Goal: Communication & Community: Share content

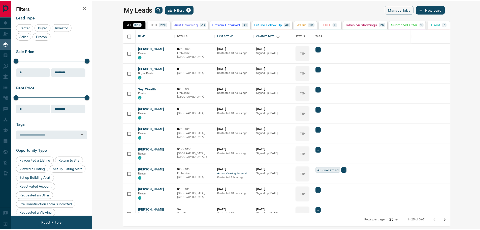
scroll to position [181, 385]
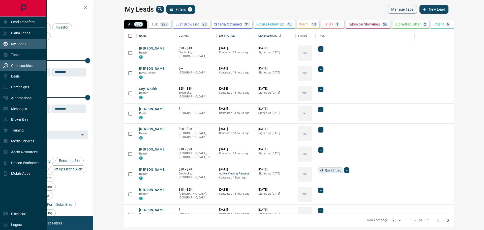
click at [19, 65] on p "Opportunities" at bounding box center [21, 66] width 21 height 4
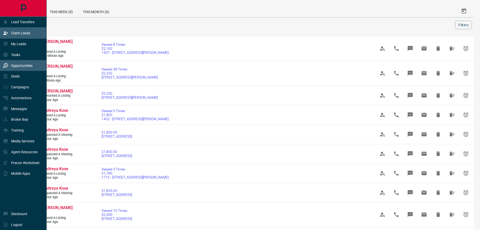
click at [17, 33] on p "Claim Leads" at bounding box center [20, 33] width 19 height 4
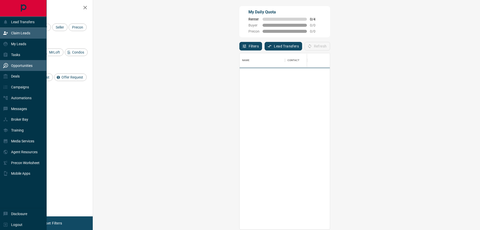
scroll to position [172, 372]
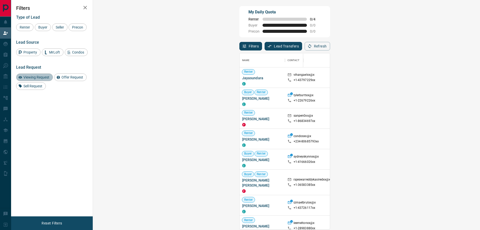
click at [39, 77] on span "Viewing Request" at bounding box center [36, 77] width 29 height 4
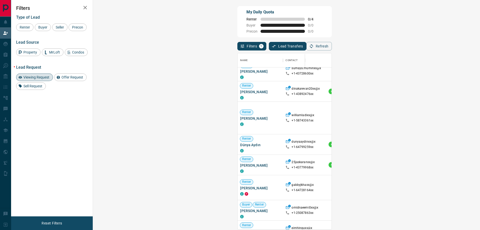
scroll to position [0, 0]
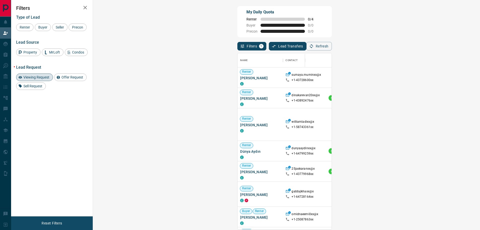
click at [432, 78] on span "Viewing Request ( 1 )" at bounding box center [446, 78] width 28 height 4
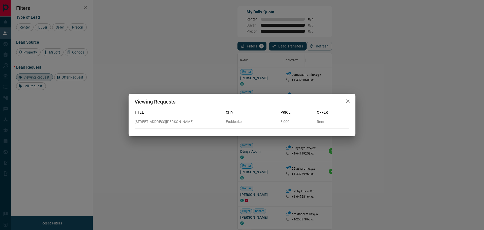
click at [350, 101] on icon "button" at bounding box center [348, 101] width 6 height 6
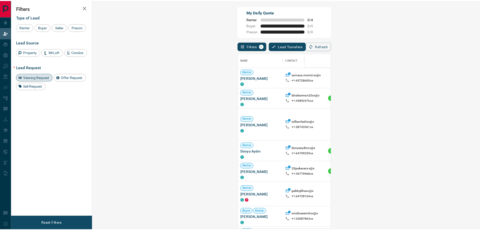
scroll to position [4, 4]
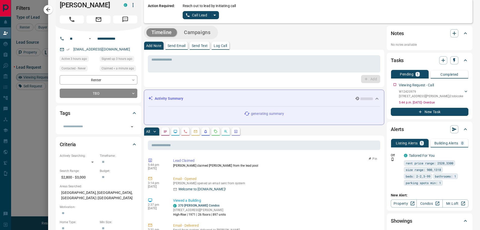
scroll to position [0, 0]
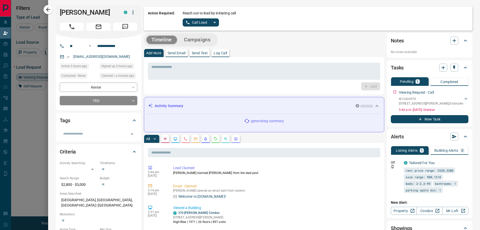
click at [198, 52] on p "Send Text" at bounding box center [200, 53] width 16 height 4
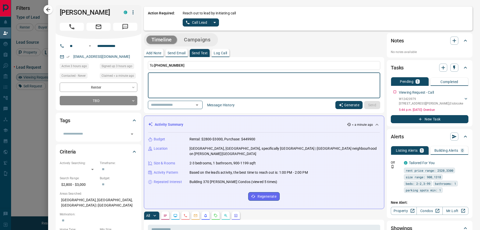
click at [349, 103] on button "Generate" at bounding box center [348, 105] width 27 height 8
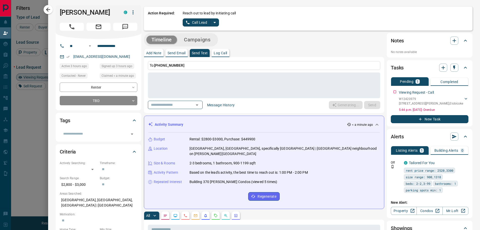
type textarea "**********"
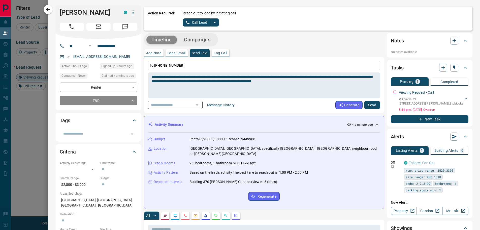
click at [370, 106] on button "Send" at bounding box center [372, 105] width 16 height 8
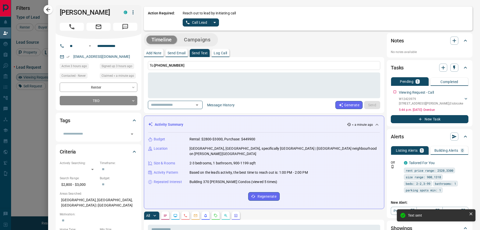
click at [173, 53] on p "Send Email" at bounding box center [177, 53] width 18 height 4
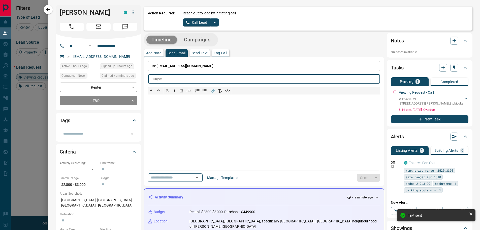
click at [203, 80] on input "text" at bounding box center [272, 78] width 215 height 9
click at [201, 79] on input "text" at bounding box center [272, 78] width 215 height 9
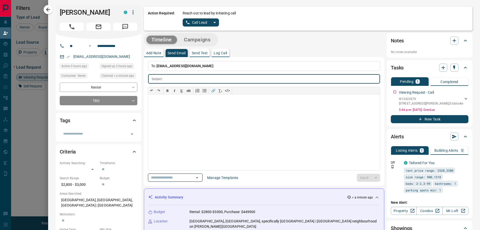
click at [175, 178] on input "text" at bounding box center [168, 177] width 38 height 6
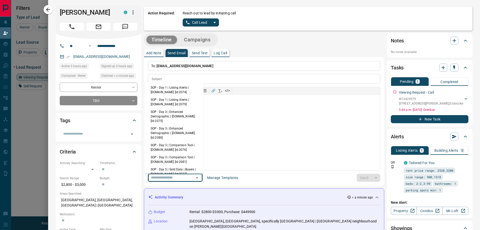
click at [166, 93] on li "SOP - Day 1 | Listing Alerts | [DOMAIN_NAME] [id:2074]" at bounding box center [174, 90] width 59 height 12
type input "**********"
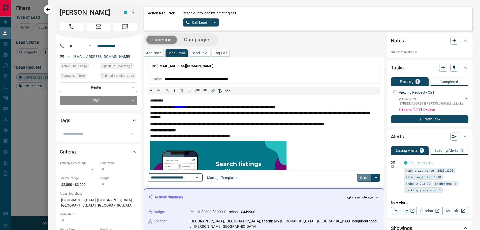
click at [358, 178] on button "Send" at bounding box center [364, 177] width 15 height 8
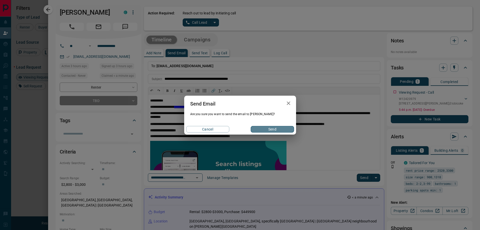
click at [280, 129] on button "Send" at bounding box center [272, 129] width 43 height 7
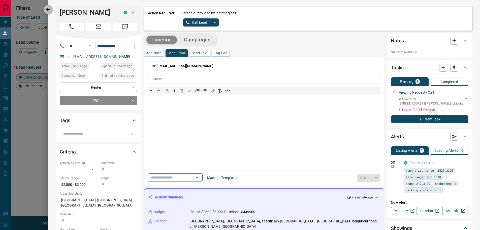
drag, startPoint x: 47, startPoint y: 10, endPoint x: 103, endPoint y: 44, distance: 65.2
click at [47, 10] on icon "button" at bounding box center [48, 10] width 4 height 4
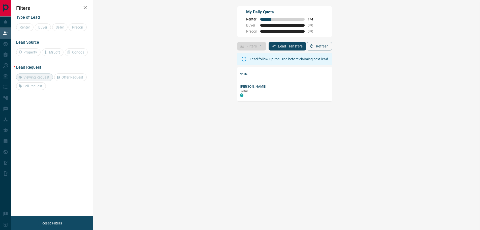
scroll to position [30, 372]
click at [240, 88] on button "[PERSON_NAME]" at bounding box center [253, 86] width 26 height 5
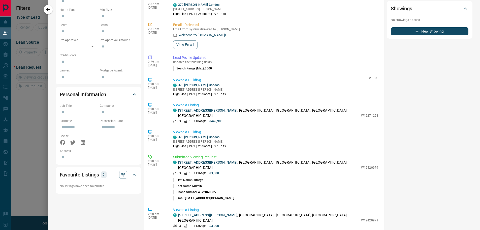
scroll to position [227, 0]
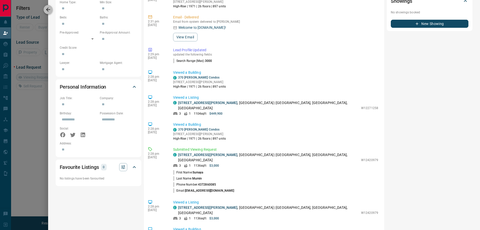
click at [48, 11] on icon "button" at bounding box center [48, 10] width 4 height 4
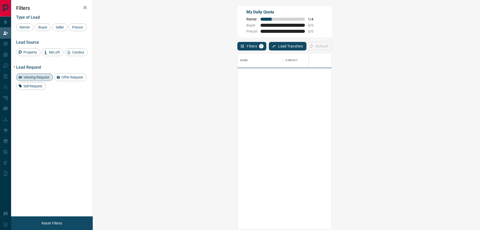
scroll to position [172, 372]
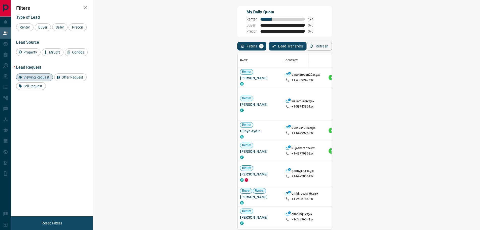
click at [432, 79] on span "Viewing Request ( 3 )" at bounding box center [446, 78] width 28 height 4
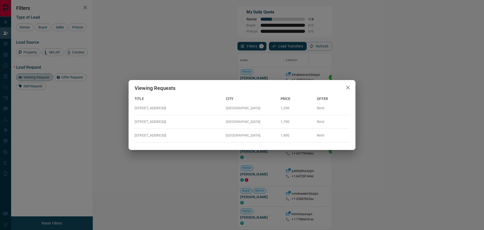
click at [249, 74] on div "Viewing Requests Title City Price Offer [STREET_ADDRESS] 1,250 Rent [STREET_ADD…" at bounding box center [242, 115] width 484 height 230
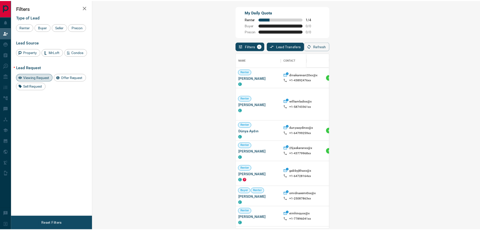
scroll to position [4, 4]
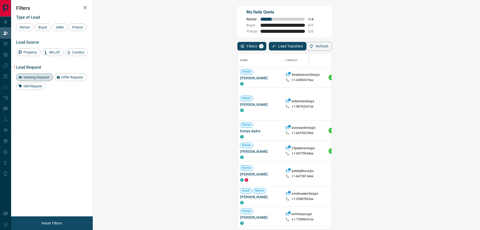
click at [432, 103] on span "Viewing Request ( 1 )" at bounding box center [446, 104] width 28 height 4
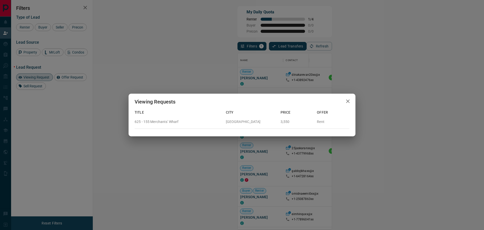
click at [256, 88] on div "Viewing Requests Title City Price Offer [STREET_ADDRESS] 3,550 Rent" at bounding box center [242, 115] width 484 height 230
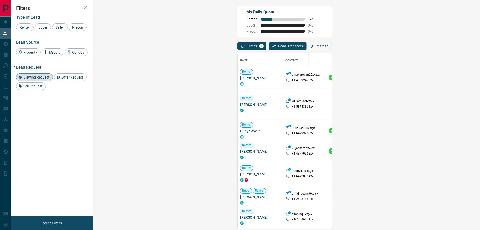
click at [432, 104] on span "Viewing Request ( 1 )" at bounding box center [446, 104] width 28 height 4
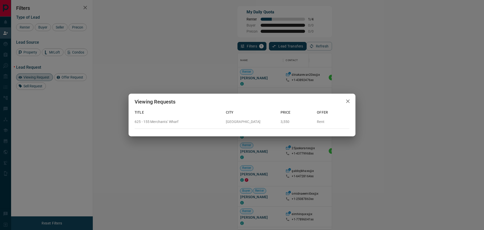
click at [229, 91] on div "Viewing Requests Title City Price Offer [STREET_ADDRESS] 3,550 Rent" at bounding box center [242, 115] width 484 height 230
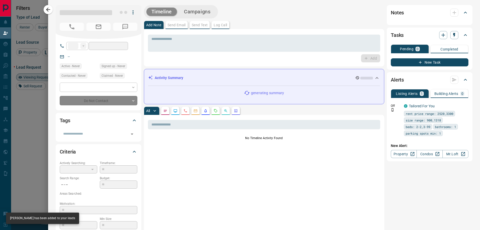
type input "**"
type input "**********"
type input "*"
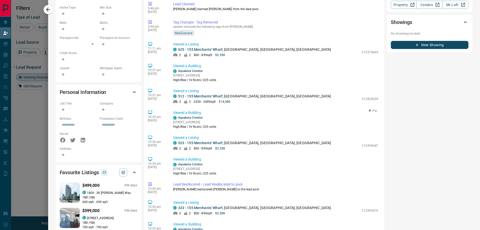
scroll to position [0, 0]
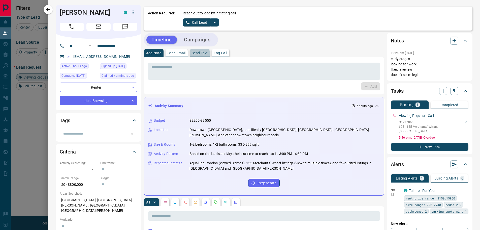
click at [194, 54] on p "Send Text" at bounding box center [200, 53] width 16 height 4
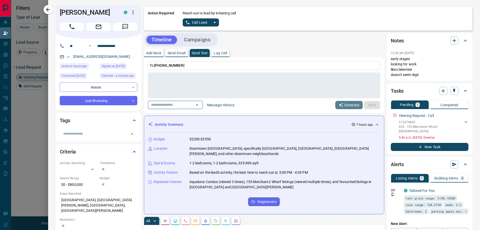
click at [352, 106] on button "Generate" at bounding box center [348, 105] width 27 height 8
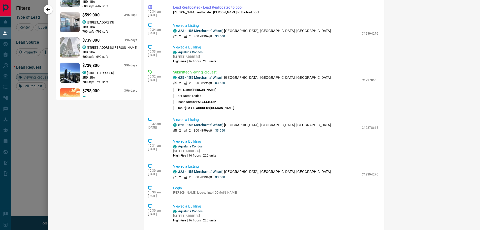
scroll to position [429, 0]
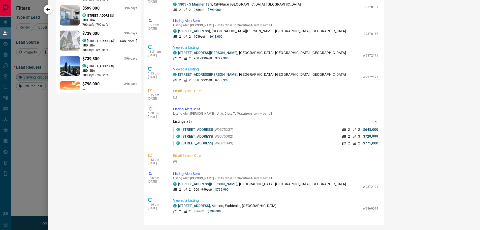
type textarea "**********"
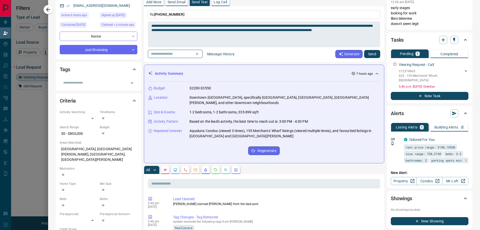
scroll to position [0, 0]
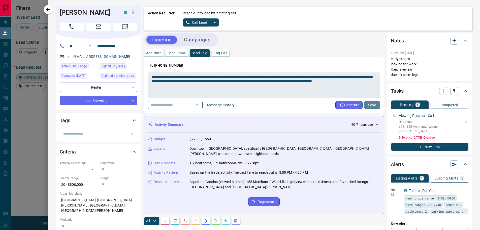
click at [372, 105] on button "Send" at bounding box center [372, 105] width 16 height 8
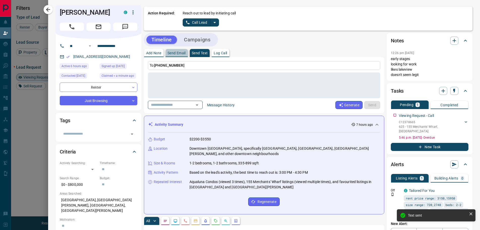
click at [172, 52] on p "Send Email" at bounding box center [177, 53] width 18 height 4
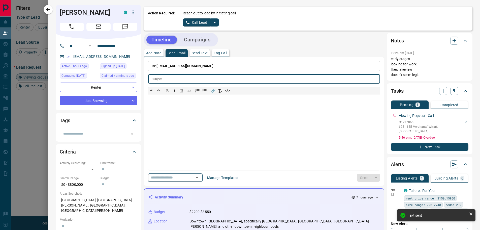
click at [187, 180] on input "text" at bounding box center [168, 177] width 38 height 6
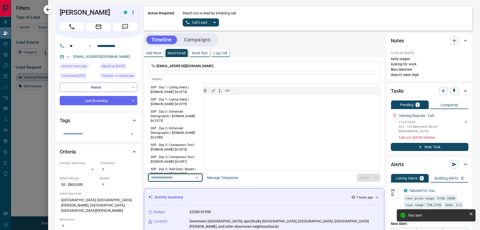
click at [163, 91] on li "SOP - Day 1 | Listing Alerts | [DOMAIN_NAME] [id:2074]" at bounding box center [174, 89] width 59 height 12
type input "**********"
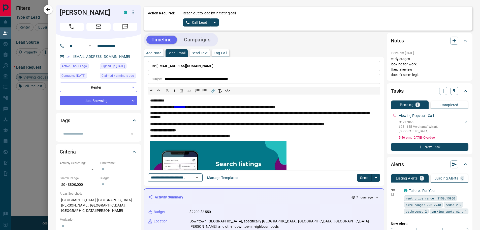
click at [363, 177] on button "Send" at bounding box center [364, 177] width 15 height 8
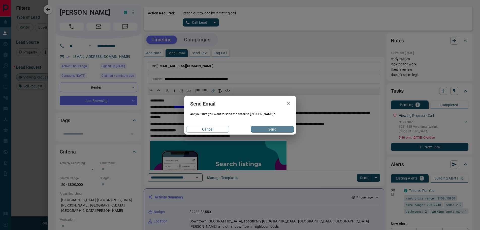
click at [274, 126] on button "Send" at bounding box center [272, 129] width 43 height 7
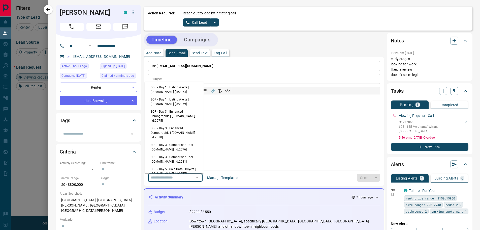
click at [182, 178] on input "text" at bounding box center [168, 177] width 38 height 6
click at [174, 91] on li "SOP - Day 1 | Listing Alerts | [DOMAIN_NAME] [id:2074]" at bounding box center [174, 89] width 59 height 12
type input "**********"
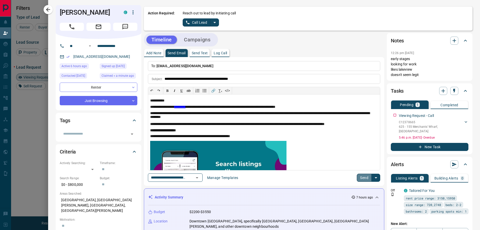
click at [361, 178] on button "Send" at bounding box center [364, 177] width 15 height 8
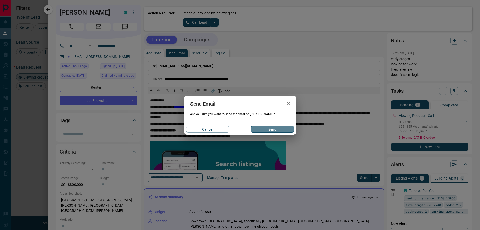
click at [280, 128] on button "Send" at bounding box center [272, 129] width 43 height 7
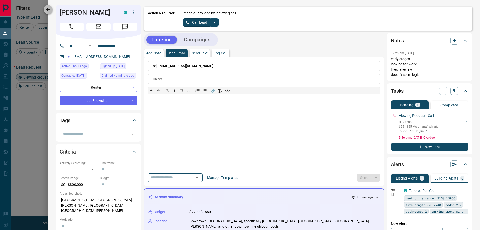
click at [49, 8] on icon "button" at bounding box center [48, 10] width 6 height 6
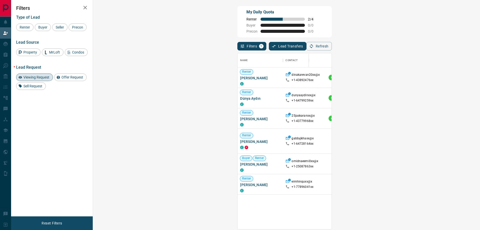
scroll to position [172, 372]
click at [432, 78] on span "Viewing Request ( 3 )" at bounding box center [446, 78] width 28 height 4
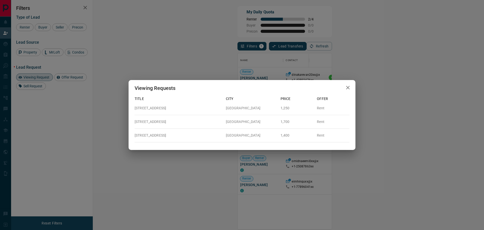
click at [264, 75] on div "Viewing Requests Title City Price Offer [STREET_ADDRESS] 1,250 Rent [STREET_ADD…" at bounding box center [242, 115] width 484 height 230
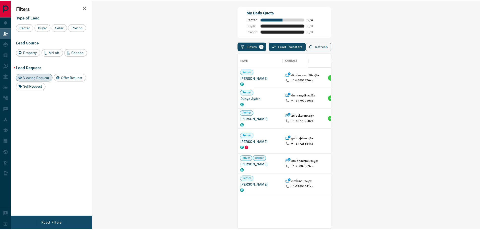
scroll to position [4, 4]
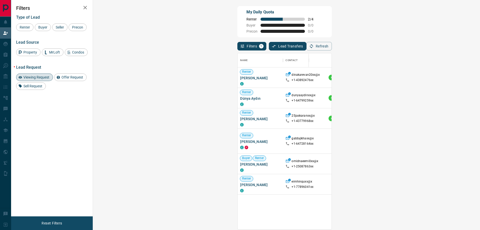
click at [432, 94] on span "Viewing Request ( 2 )" at bounding box center [446, 94] width 28 height 4
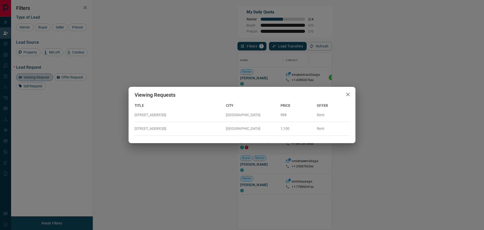
click at [362, 108] on div "Viewing Requests Title City Price Offer [STREET_ADDRESS] 999 Rent [STREET_ADDRE…" at bounding box center [242, 115] width 484 height 230
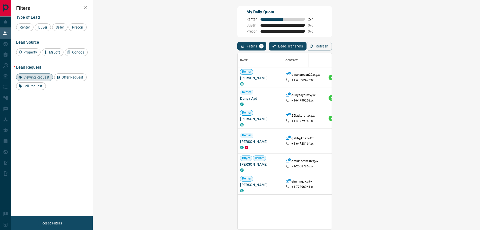
click at [432, 119] on span "Viewing Request ( 1 )" at bounding box center [446, 118] width 28 height 4
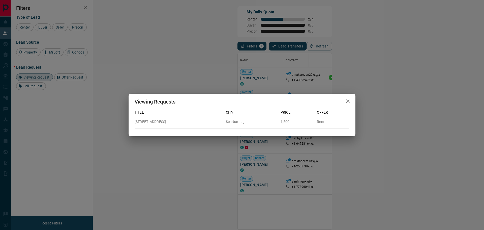
click at [331, 146] on div "Viewing Requests Title City Price Offer [STREET_ADDRESS][GEOGRAPHIC_DATA] Rent" at bounding box center [242, 115] width 484 height 230
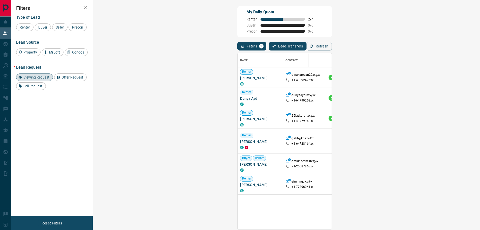
click at [432, 141] on span "Viewing Request ( 1 )" at bounding box center [446, 141] width 28 height 4
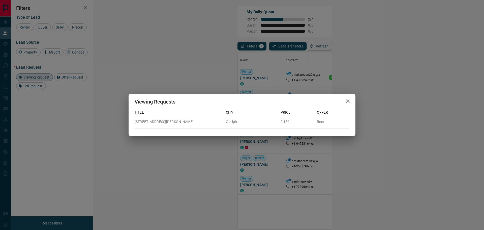
click at [339, 154] on div "Viewing Requests Title City Price Offer [STREET_ADDRESS][PERSON_NAME] 2,150 Rent" at bounding box center [242, 115] width 484 height 230
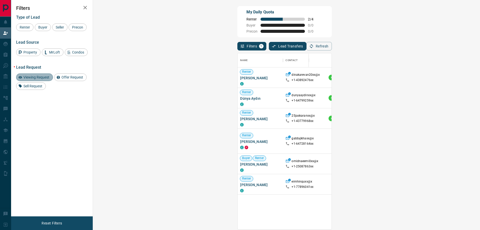
click at [35, 78] on span "Viewing Request" at bounding box center [36, 77] width 29 height 4
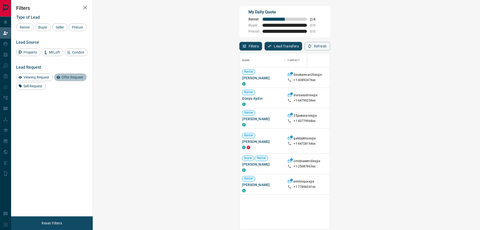
click at [68, 78] on span "Offer Request" at bounding box center [72, 77] width 25 height 4
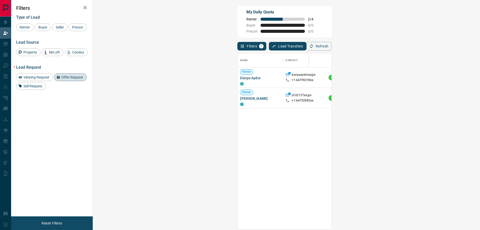
click at [432, 73] on span "Viewing Request ( 2 )" at bounding box center [446, 74] width 28 height 4
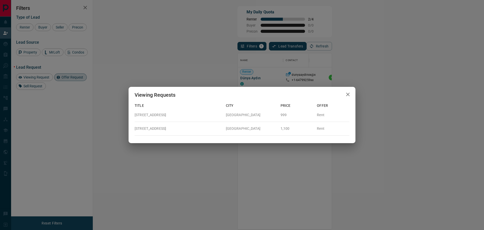
click at [268, 75] on div "Viewing Requests Title City Price Offer [STREET_ADDRESS] 999 Rent [STREET_ADDRE…" at bounding box center [242, 115] width 484 height 230
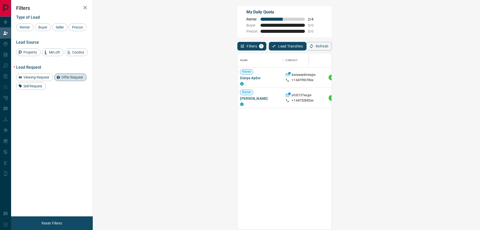
click at [432, 98] on span "Offer Request ( 1 )" at bounding box center [443, 98] width 23 height 4
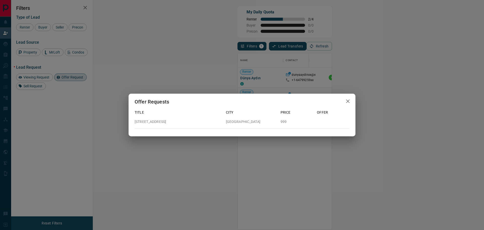
click at [241, 86] on div "Offer Requests Title City Price Offer [STREET_ADDRESS]" at bounding box center [242, 115] width 484 height 230
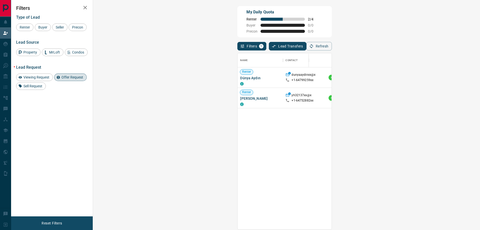
click at [76, 77] on span "Offer Request" at bounding box center [72, 77] width 25 height 4
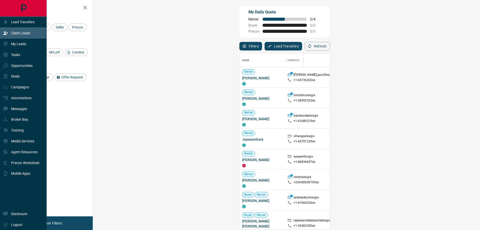
click at [20, 34] on p "Claim Leads" at bounding box center [20, 33] width 19 height 4
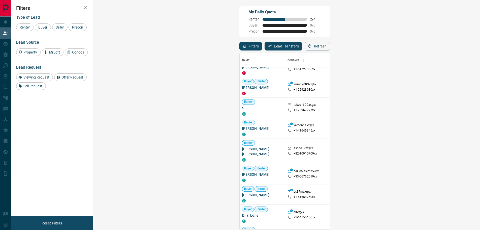
scroll to position [1639, 0]
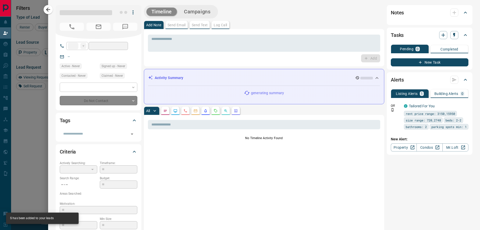
type input "**"
type input "**********"
type input "**"
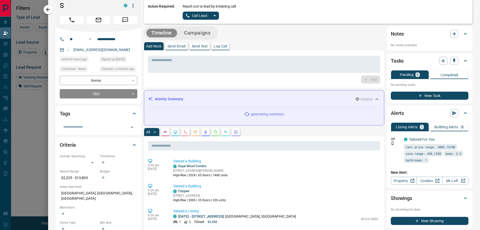
scroll to position [0, 0]
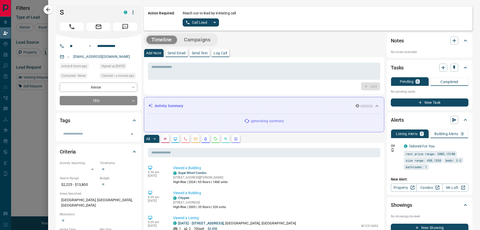
click at [197, 54] on p "Send Text" at bounding box center [200, 53] width 16 height 4
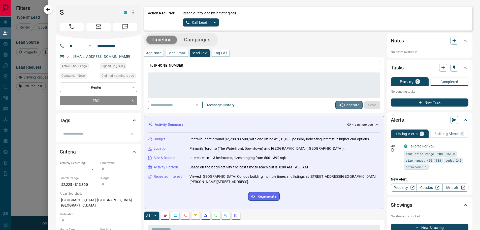
click at [348, 104] on button "Generate" at bounding box center [348, 105] width 27 height 8
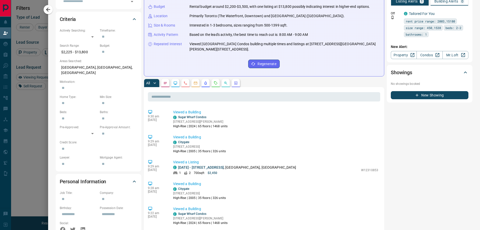
type textarea "**********"
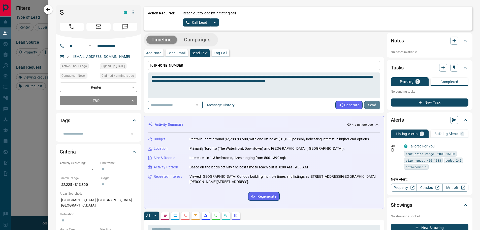
click at [370, 105] on button "Send" at bounding box center [372, 105] width 16 height 8
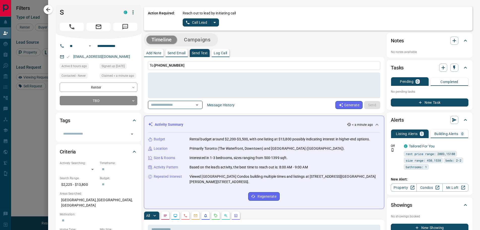
click at [178, 103] on input "text" at bounding box center [168, 105] width 38 height 6
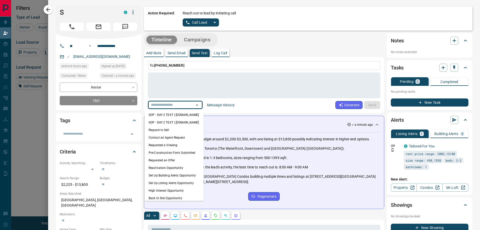
click at [174, 53] on p "Send Email" at bounding box center [177, 53] width 18 height 4
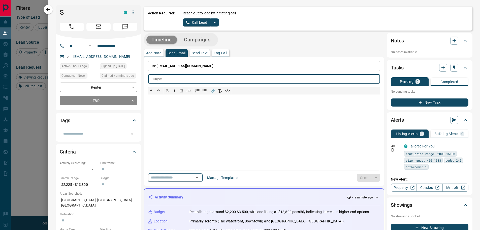
click at [187, 176] on input "text" at bounding box center [168, 177] width 38 height 6
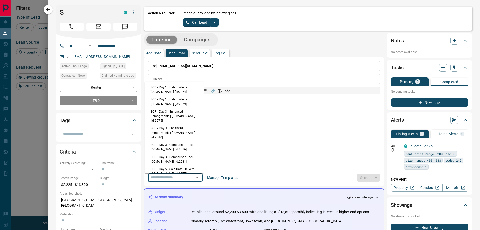
click at [177, 89] on li "SOP - Day 1 | Listing Alerts | [DOMAIN_NAME] [id:2074]" at bounding box center [174, 89] width 59 height 12
type input "**********"
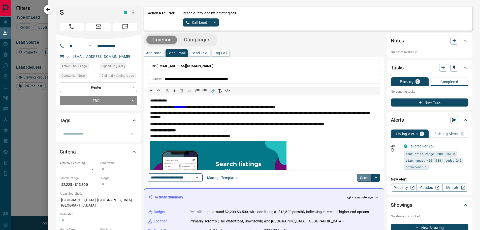
click at [363, 178] on button "Send" at bounding box center [364, 177] width 15 height 8
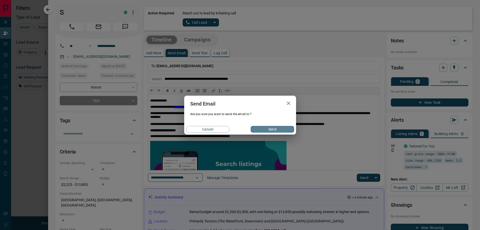
click at [284, 129] on button "Send" at bounding box center [272, 129] width 43 height 7
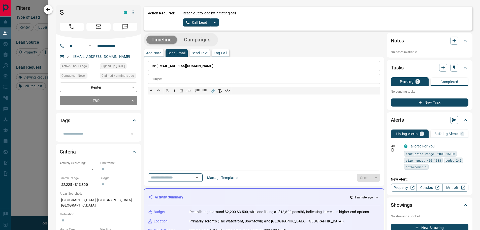
click at [49, 8] on icon "button" at bounding box center [48, 10] width 6 height 6
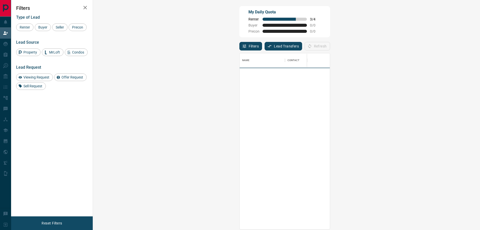
scroll to position [172, 372]
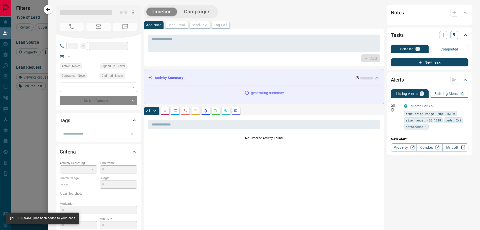
type input "**"
type input "**********"
type input "**"
type input "*"
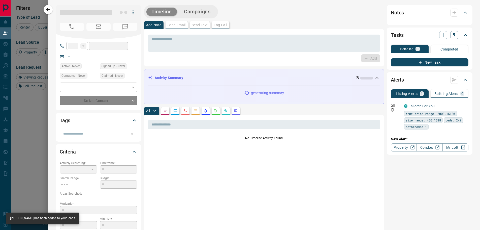
type input "**********"
type input "*******"
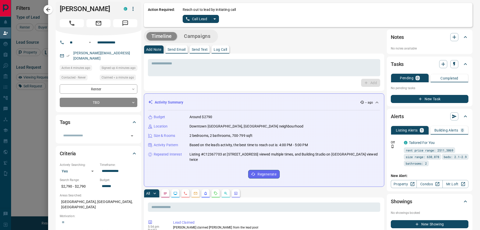
scroll to position [0, 0]
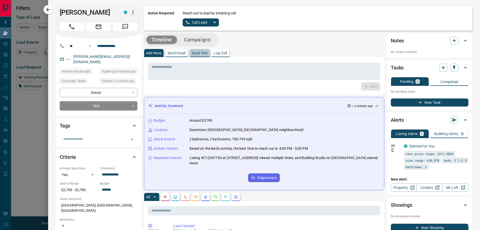
click at [195, 53] on p "Send Text" at bounding box center [200, 53] width 16 height 4
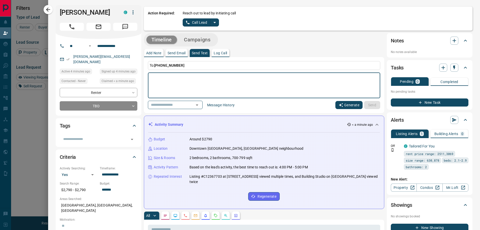
click at [352, 104] on button "Generate" at bounding box center [348, 105] width 27 height 8
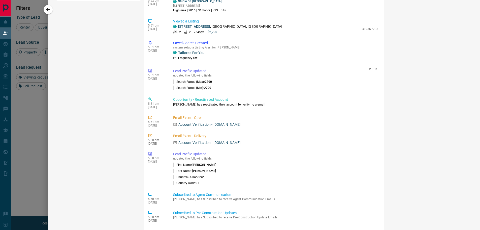
scroll to position [424, 0]
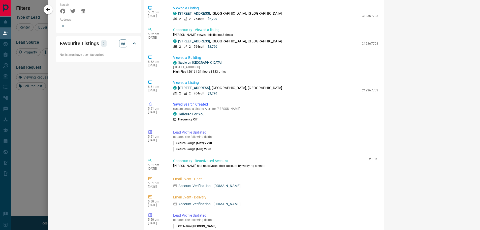
type textarea "**********"
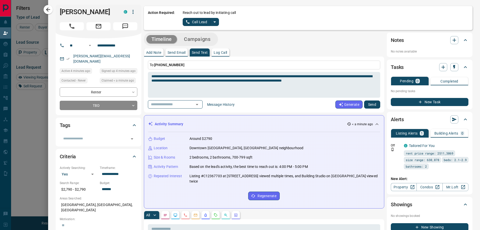
scroll to position [0, 0]
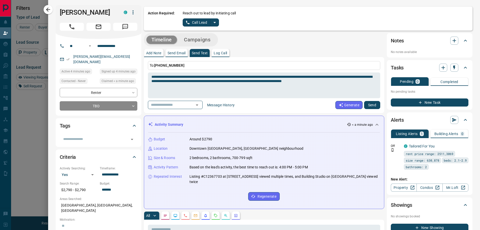
click at [370, 102] on button "Send" at bounding box center [372, 105] width 16 height 8
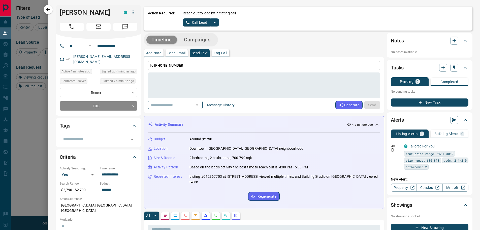
click at [172, 52] on p "Send Email" at bounding box center [177, 53] width 18 height 4
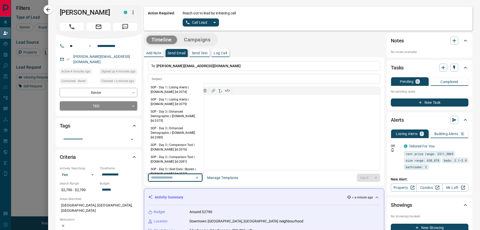
drag, startPoint x: 180, startPoint y: 178, endPoint x: 180, endPoint y: 175, distance: 3.3
click at [180, 178] on input "text" at bounding box center [168, 177] width 38 height 6
click at [171, 89] on li "SOP - Day 1 | Listing Alerts | [DOMAIN_NAME] [id:2074]" at bounding box center [174, 89] width 59 height 12
type input "**********"
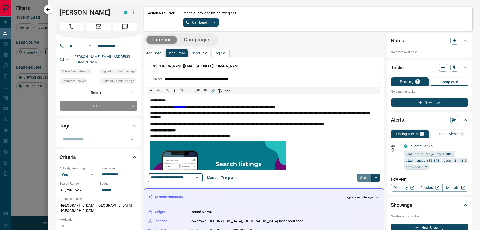
click at [366, 179] on button "Send" at bounding box center [364, 177] width 15 height 8
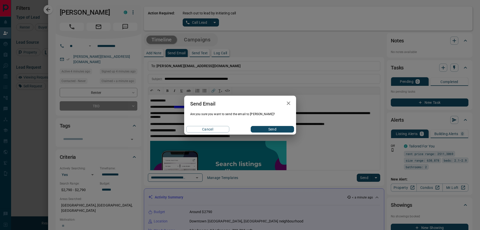
click at [285, 130] on button "Send" at bounding box center [272, 129] width 43 height 7
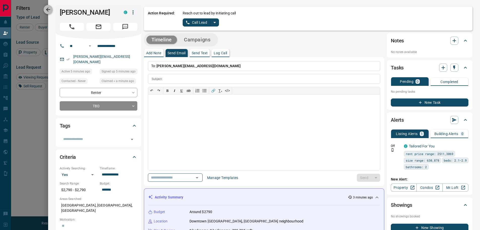
click at [45, 10] on button "button" at bounding box center [48, 9] width 9 height 9
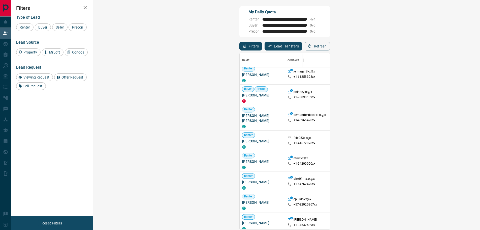
scroll to position [359, 0]
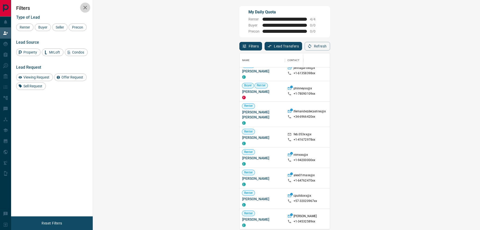
click at [83, 7] on icon "button" at bounding box center [85, 8] width 6 height 6
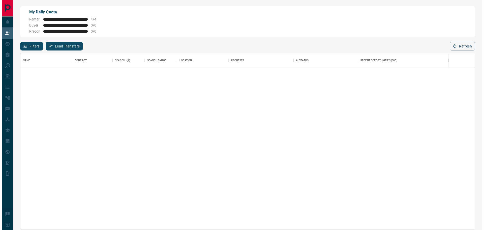
scroll to position [185, 0]
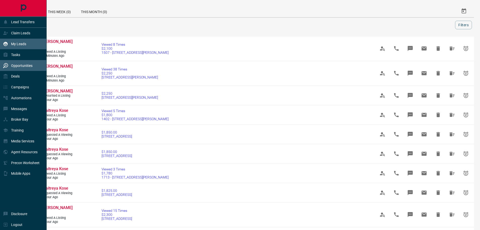
click at [15, 44] on p "My Leads" at bounding box center [18, 44] width 15 height 4
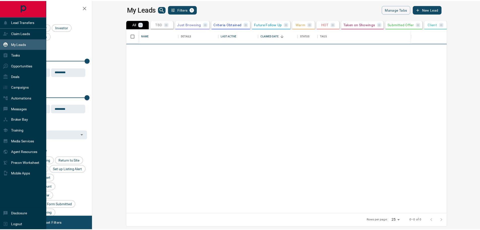
scroll to position [181, 385]
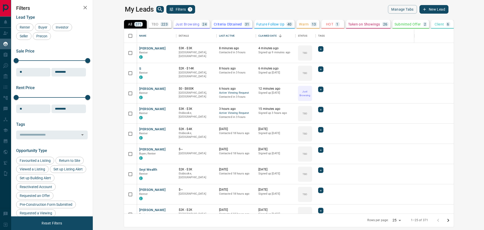
click at [128, 23] on p "All" at bounding box center [130, 24] width 4 height 4
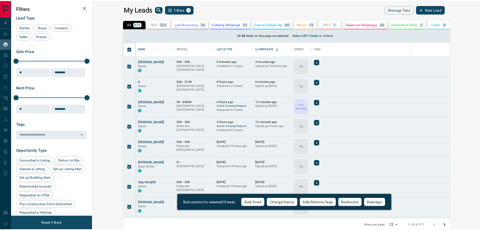
scroll to position [173, 381]
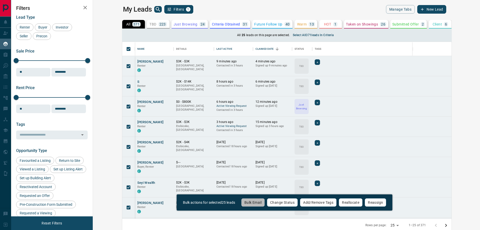
click at [256, 203] on button "Bulk Email" at bounding box center [253, 202] width 24 height 9
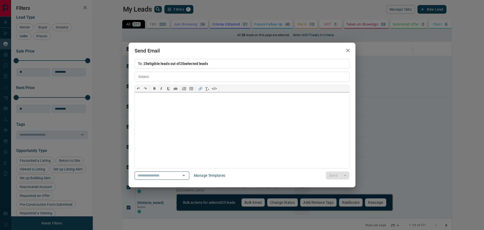
click at [149, 100] on div at bounding box center [242, 130] width 214 height 76
paste div
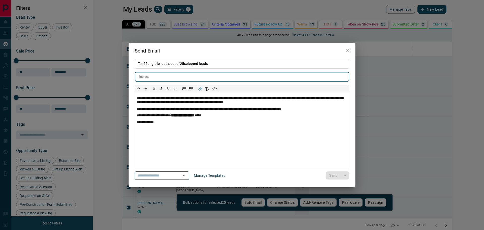
click at [153, 76] on input "text" at bounding box center [250, 76] width 198 height 9
paste input "**********"
type input "**********"
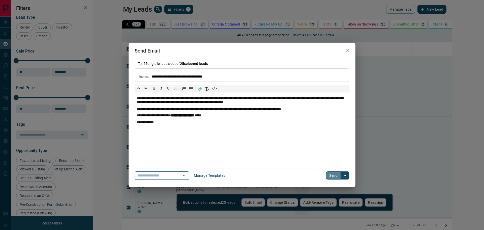
click at [334, 175] on button "Send" at bounding box center [333, 175] width 15 height 8
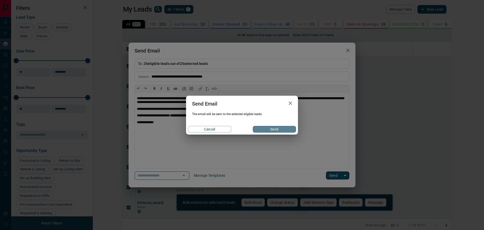
click at [281, 130] on button "Send" at bounding box center [274, 129] width 43 height 7
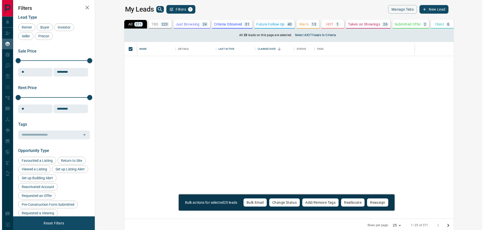
scroll to position [342, 0]
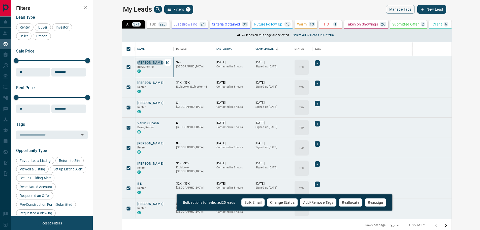
click at [137, 62] on button "[PERSON_NAME]" at bounding box center [150, 62] width 26 height 5
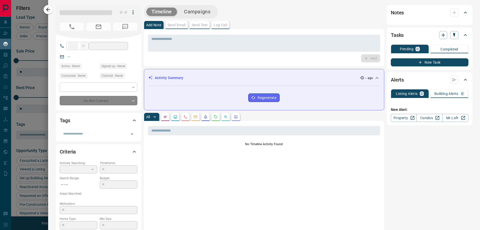
type input "**"
type input "**********"
type input "**"
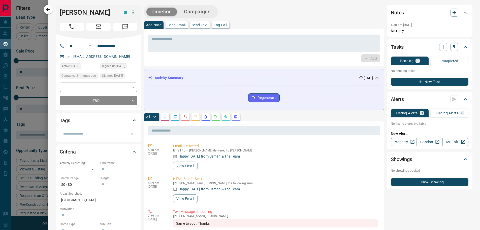
drag, startPoint x: 49, startPoint y: 10, endPoint x: 51, endPoint y: 12, distance: 2.9
click at [49, 10] on icon "button" at bounding box center [48, 10] width 6 height 6
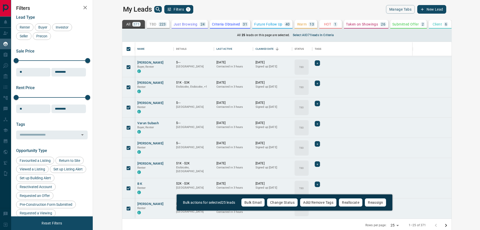
click at [133, 24] on p "371" at bounding box center [136, 24] width 6 height 4
click at [449, 225] on icon "Go to next page" at bounding box center [446, 225] width 6 height 6
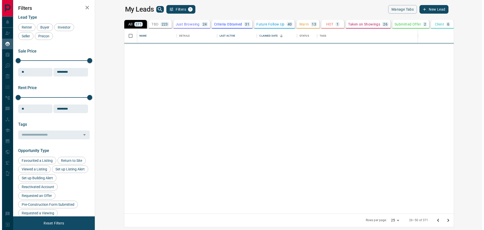
scroll to position [181, 385]
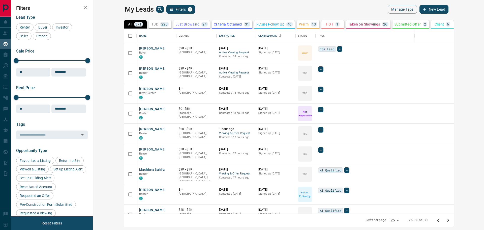
click at [451, 222] on icon "Go to next page" at bounding box center [448, 220] width 6 height 6
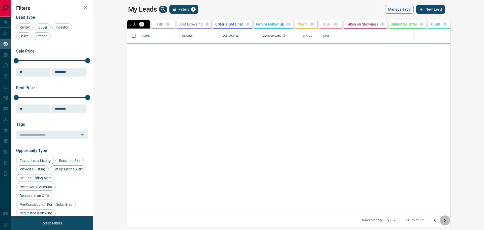
click at [448, 222] on icon "Go to next page" at bounding box center [445, 220] width 6 height 6
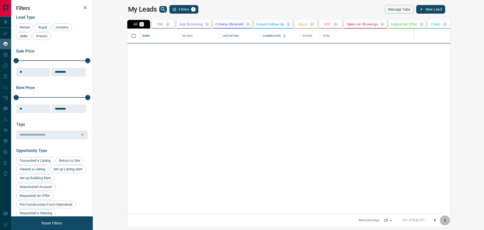
click at [448, 222] on icon "Go to next page" at bounding box center [445, 220] width 6 height 6
click at [451, 222] on icon "Go to next page" at bounding box center [448, 220] width 6 height 6
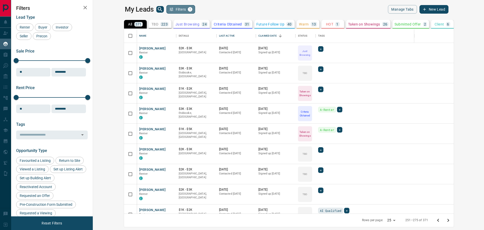
click at [169, 7] on icon "button" at bounding box center [171, 9] width 5 height 5
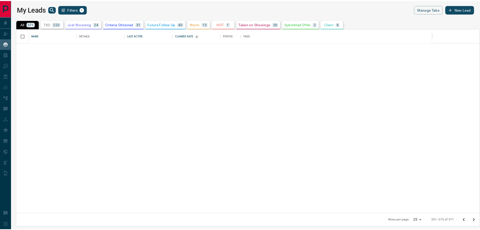
scroll to position [0, 0]
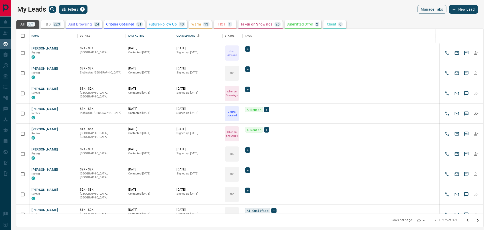
click at [27, 23] on div "371" at bounding box center [31, 24] width 8 height 5
click at [32, 24] on p "371" at bounding box center [31, 24] width 6 height 4
click at [23, 23] on p "All" at bounding box center [22, 24] width 4 height 4
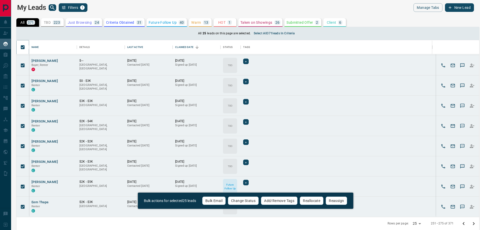
scroll to position [2, 0]
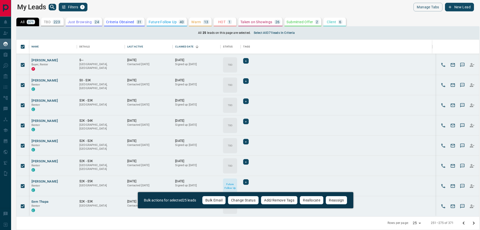
click at [463, 223] on icon "Go to previous page" at bounding box center [464, 222] width 2 height 3
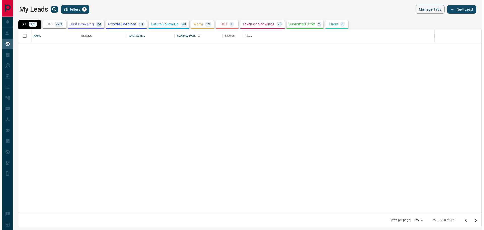
scroll to position [181, 463]
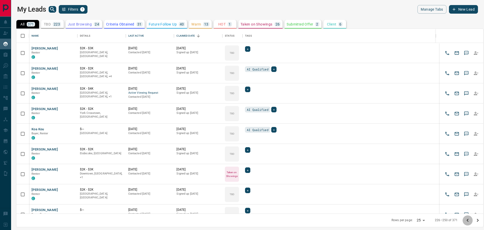
drag, startPoint x: 467, startPoint y: 218, endPoint x: 428, endPoint y: 219, distance: 38.6
click at [467, 218] on icon "Go to previous page" at bounding box center [467, 220] width 6 height 6
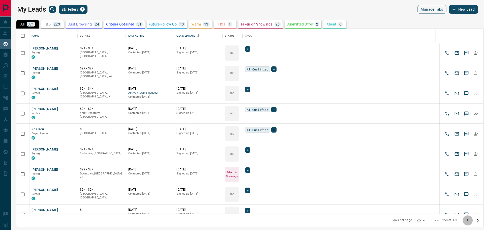
click at [467, 218] on icon "Go to previous page" at bounding box center [467, 220] width 6 height 6
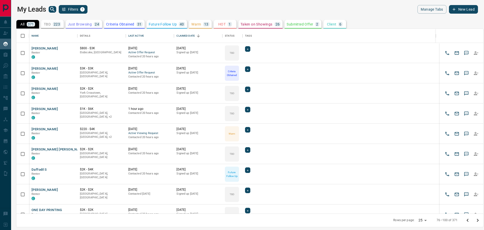
click at [426, 219] on body "Lead Transfers Claim Leads My Leads Tasks Opportunities Deals Campaigns Automat…" at bounding box center [242, 111] width 484 height 223
click at [425, 219] on li "100" at bounding box center [422, 220] width 13 height 8
type input "***"
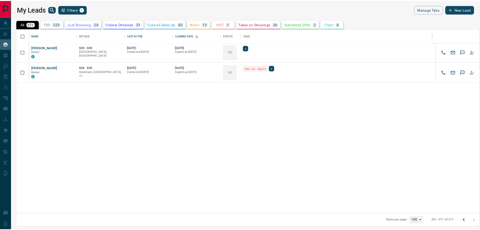
scroll to position [0, 0]
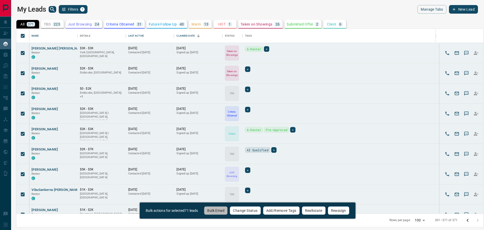
click at [220, 209] on button "Bulk Email" at bounding box center [216, 210] width 24 height 9
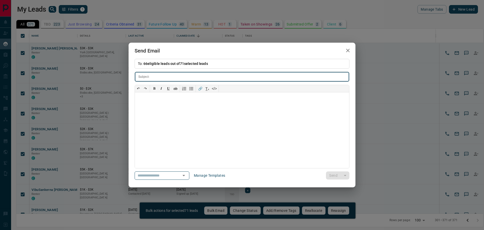
click at [158, 75] on input "text" at bounding box center [250, 76] width 198 height 9
type input "**********"
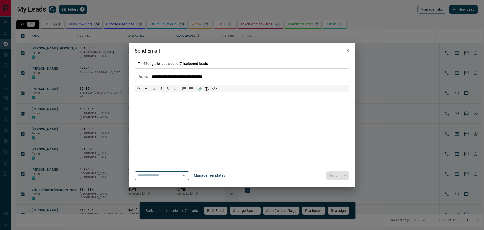
click at [145, 100] on div at bounding box center [242, 130] width 214 height 76
paste div
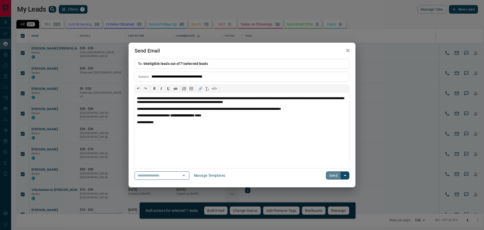
click at [333, 176] on button "Send" at bounding box center [333, 175] width 15 height 8
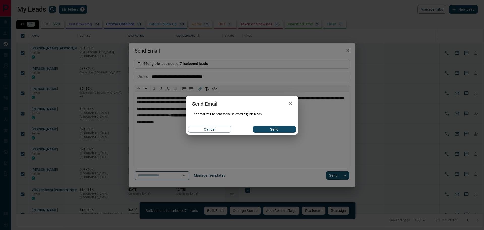
click at [285, 126] on button "Send" at bounding box center [274, 129] width 43 height 7
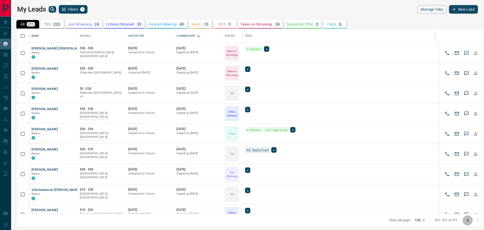
click at [467, 221] on icon "Go to previous page" at bounding box center [467, 219] width 2 height 3
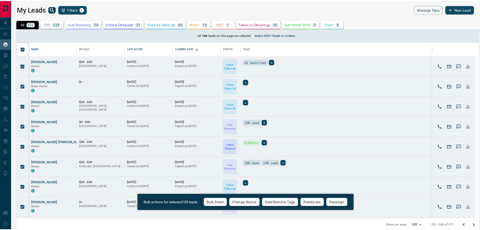
scroll to position [173, 459]
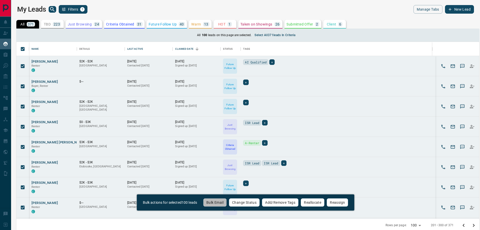
click at [222, 204] on button "Bulk Email" at bounding box center [215, 202] width 24 height 9
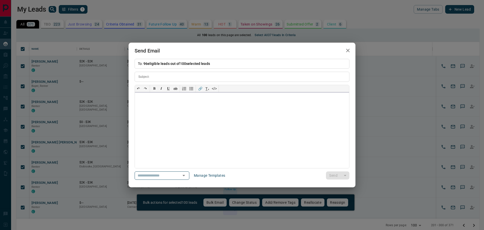
click at [151, 98] on div at bounding box center [242, 130] width 214 height 76
paste div
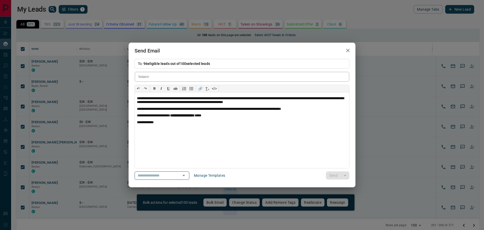
click at [143, 76] on p "Subject:" at bounding box center [143, 76] width 11 height 5
click at [141, 77] on p "Subject:" at bounding box center [143, 76] width 11 height 5
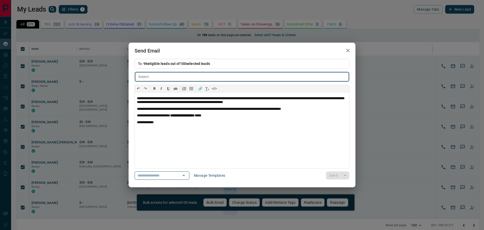
drag, startPoint x: 141, startPoint y: 77, endPoint x: 234, endPoint y: 76, distance: 92.5
click at [234, 76] on input "text" at bounding box center [250, 76] width 198 height 9
paste input "**********"
type input "**********"
click at [335, 176] on button "Send" at bounding box center [333, 175] width 15 height 8
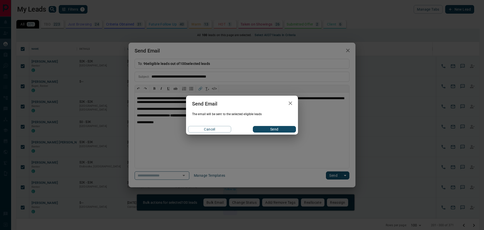
click at [275, 130] on button "Send" at bounding box center [274, 129] width 43 height 7
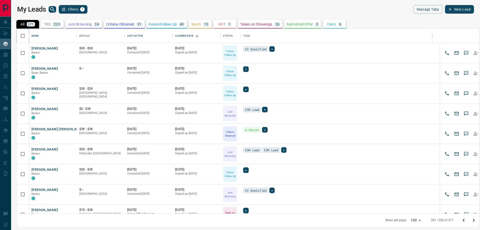
scroll to position [181, 463]
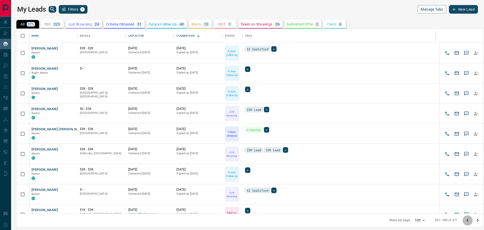
click at [468, 221] on icon "Go to previous page" at bounding box center [467, 219] width 2 height 3
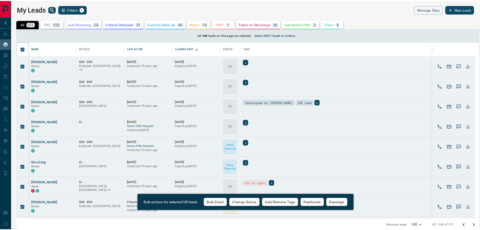
scroll to position [173, 459]
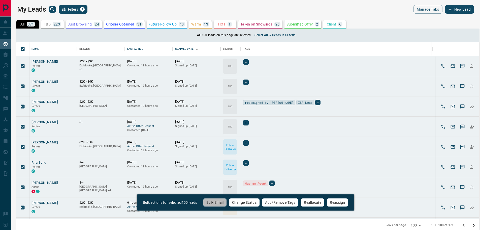
click at [220, 202] on button "Bulk Email" at bounding box center [215, 202] width 24 height 9
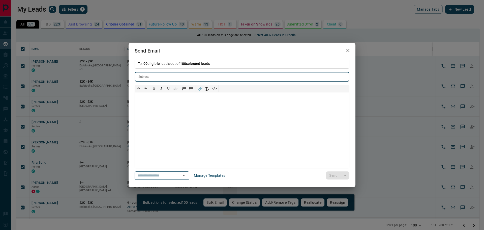
click at [154, 75] on input "text" at bounding box center [250, 76] width 198 height 9
type input "**********"
click at [140, 99] on div at bounding box center [242, 130] width 214 height 76
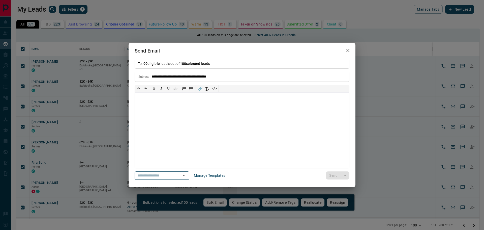
paste div
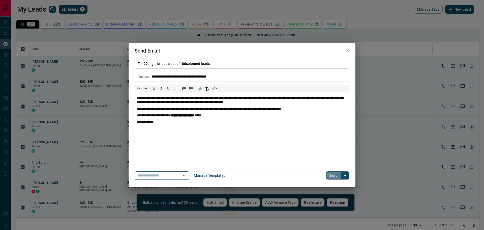
click at [331, 175] on button "Send" at bounding box center [333, 175] width 15 height 8
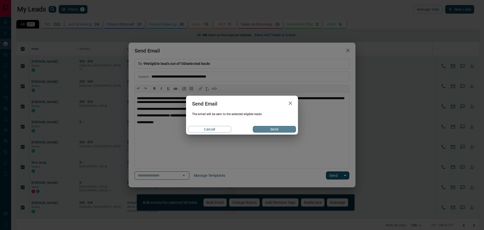
click at [277, 129] on button "Send" at bounding box center [274, 129] width 43 height 7
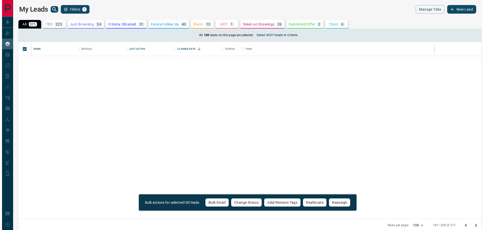
scroll to position [1739, 0]
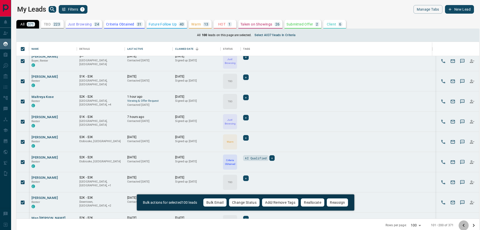
click at [463, 226] on icon "Go to previous page" at bounding box center [464, 225] width 6 height 6
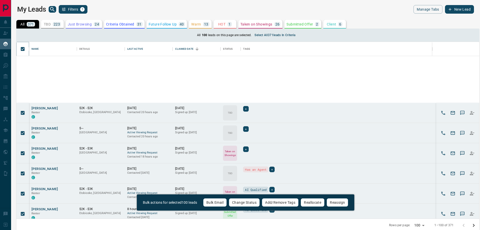
scroll to position [907, 0]
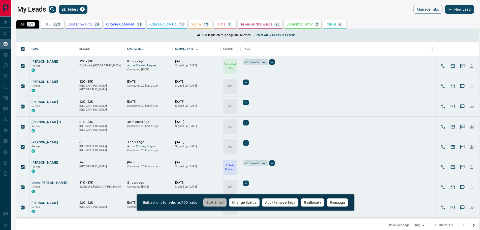
click at [216, 204] on button "Bulk Email" at bounding box center [215, 202] width 24 height 9
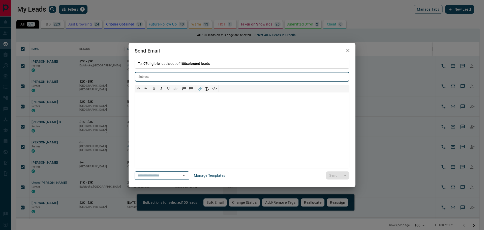
click at [162, 75] on input "text" at bounding box center [250, 76] width 198 height 9
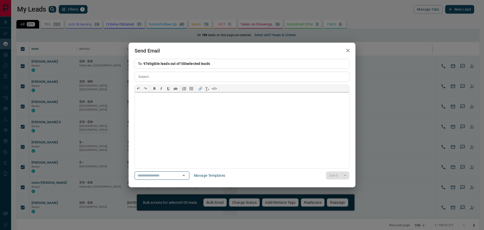
click at [149, 103] on div at bounding box center [242, 130] width 214 height 76
paste div
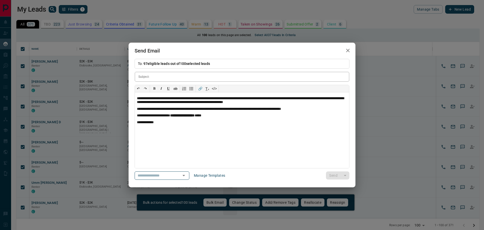
click at [142, 75] on p "Subject:" at bounding box center [143, 76] width 11 height 5
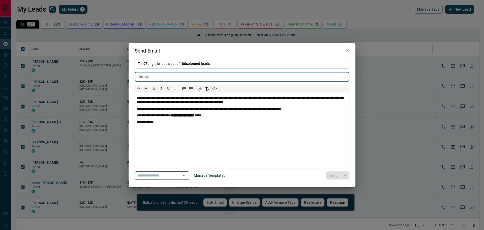
drag, startPoint x: 142, startPoint y: 75, endPoint x: 183, endPoint y: 75, distance: 40.6
click at [183, 75] on input "text" at bounding box center [250, 76] width 198 height 9
paste input "**********"
type input "**********"
click at [333, 176] on button "Send" at bounding box center [333, 175] width 15 height 8
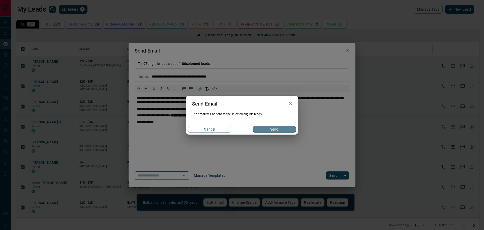
click at [279, 130] on button "Send" at bounding box center [274, 129] width 43 height 7
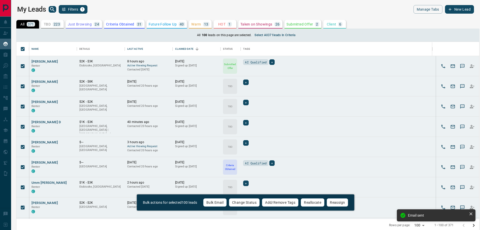
scroll to position [4, 4]
